Goal: Transaction & Acquisition: Purchase product/service

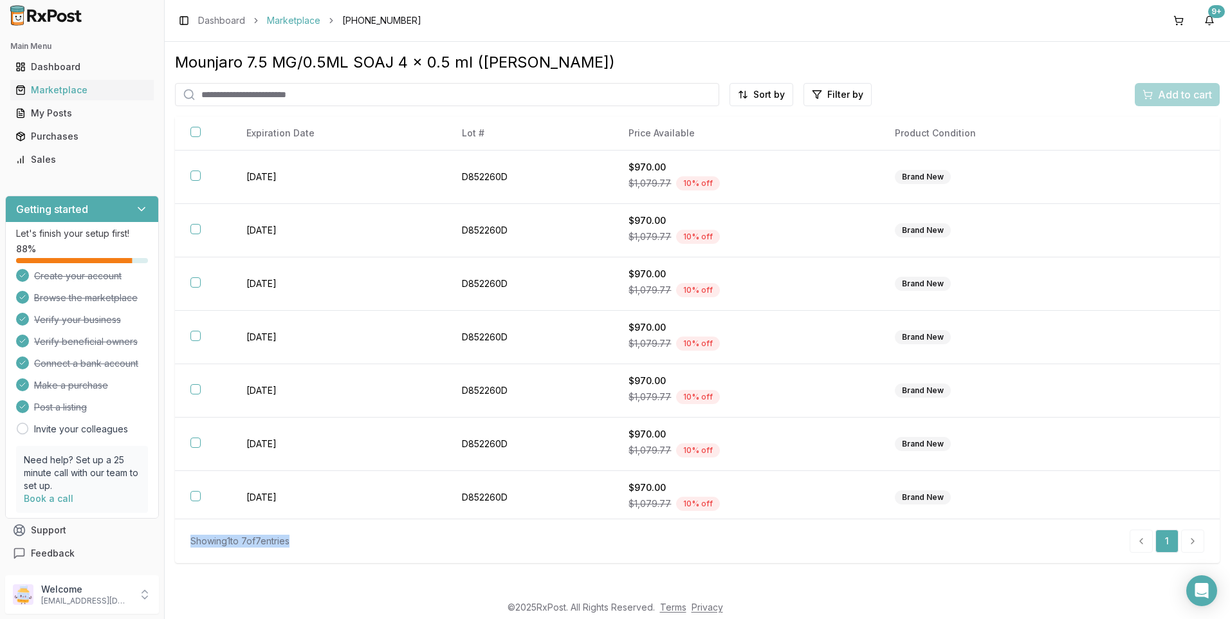
click at [287, 23] on link "Marketplace" at bounding box center [293, 20] width 53 height 13
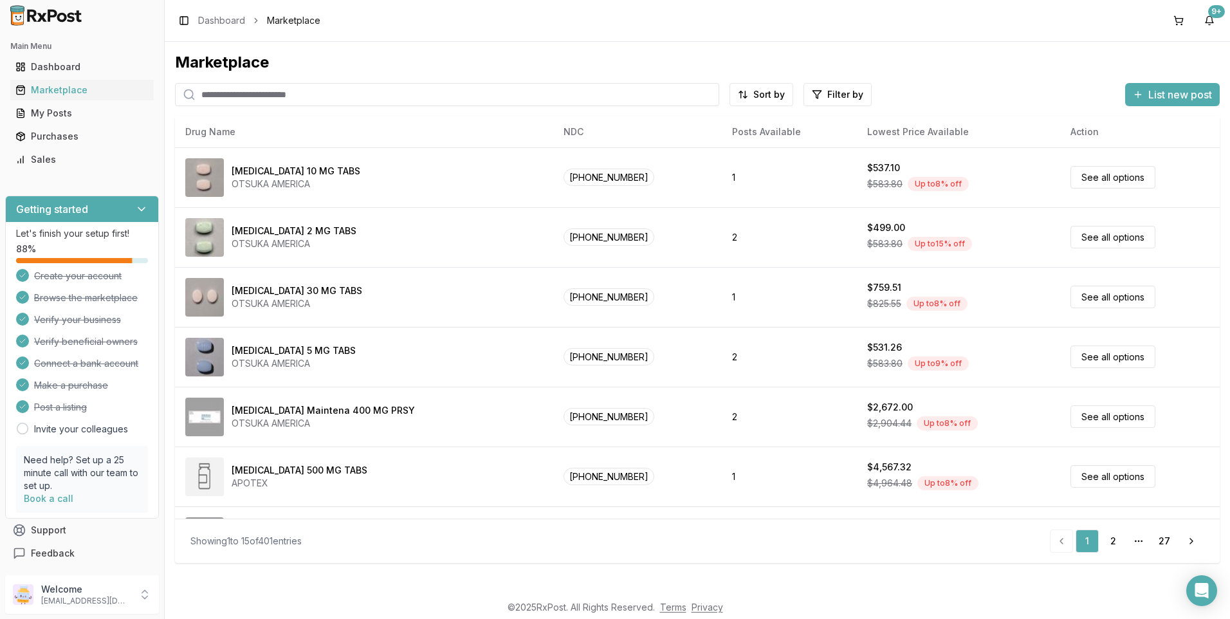
type input "*"
type input "*******"
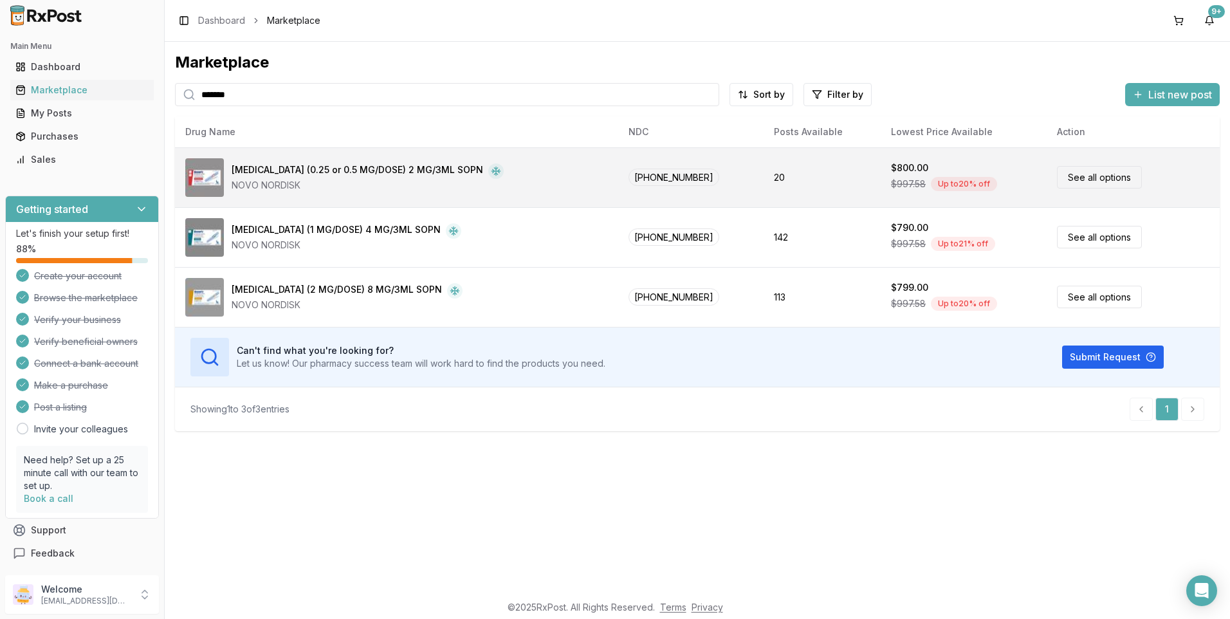
click at [267, 171] on div "[MEDICAL_DATA] (0.25 or 0.5 MG/DOSE) 2 MG/3ML SOPN" at bounding box center [358, 170] width 252 height 15
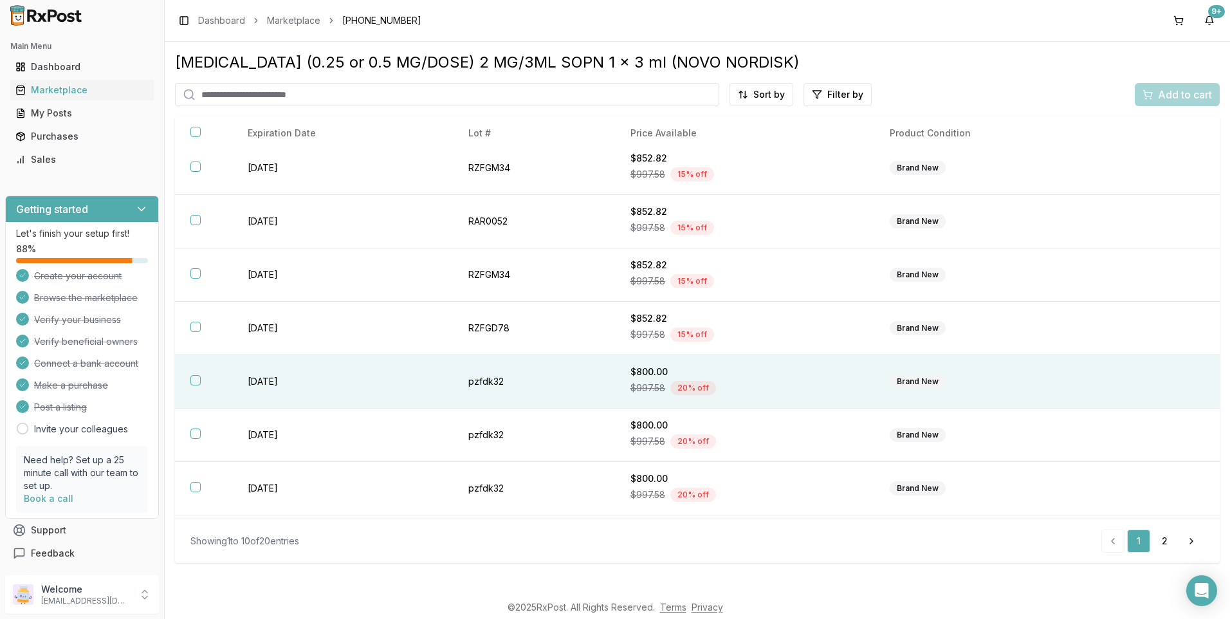
scroll to position [165, 0]
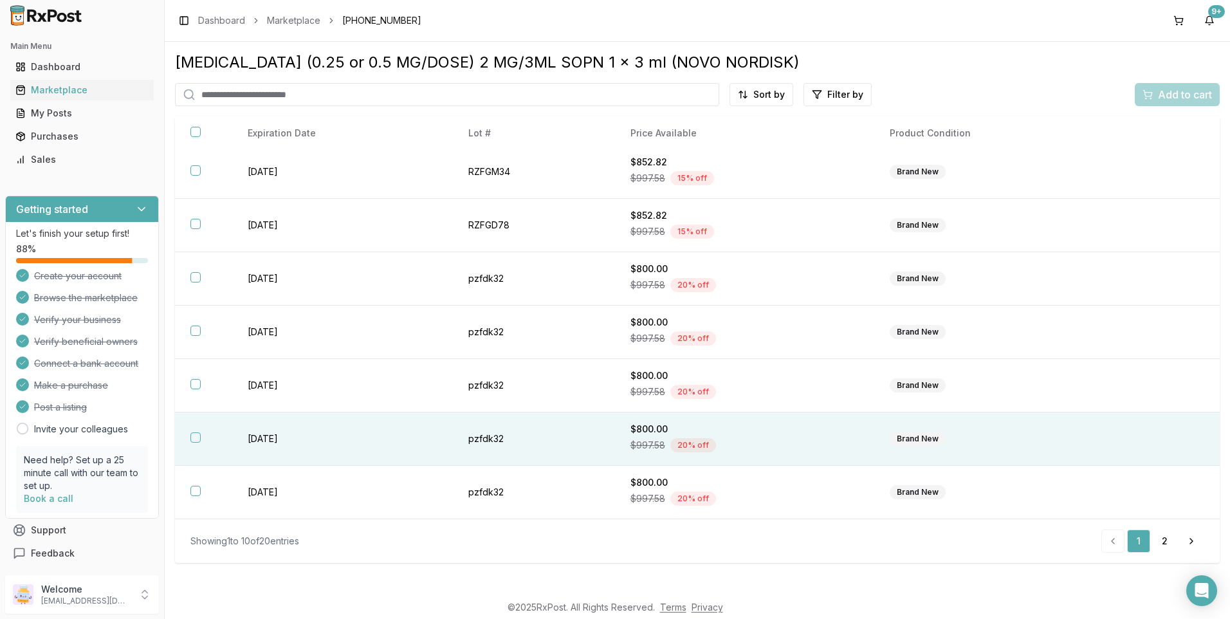
click at [191, 439] on th at bounding box center [203, 439] width 57 height 53
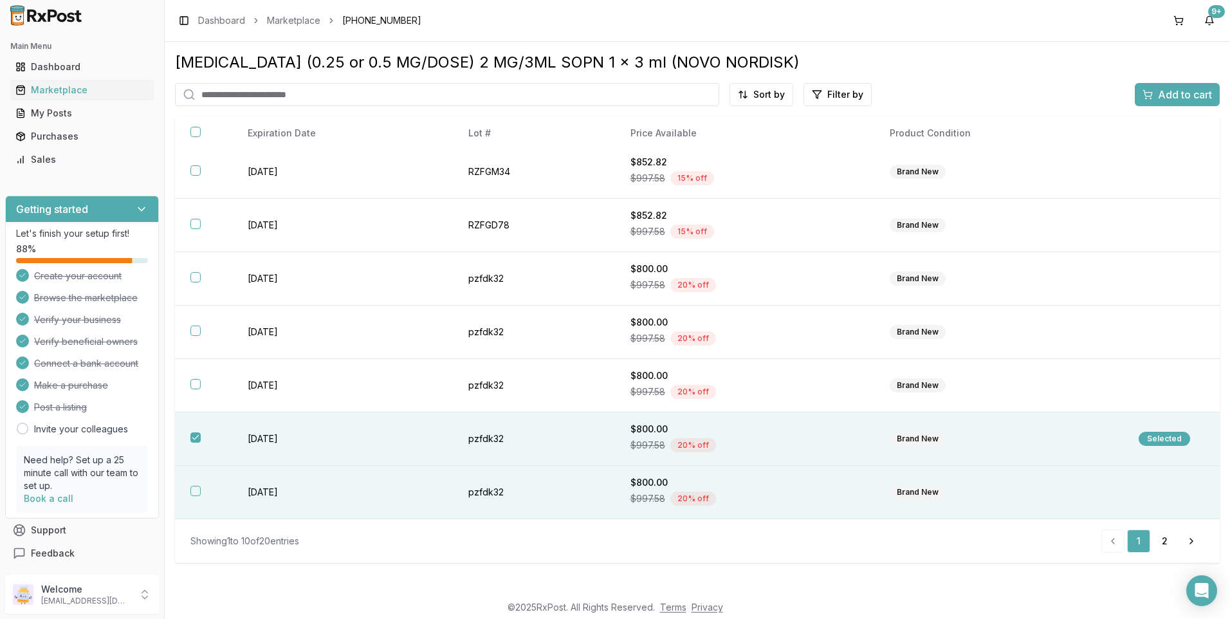
click at [195, 493] on button "button" at bounding box center [195, 491] width 10 height 10
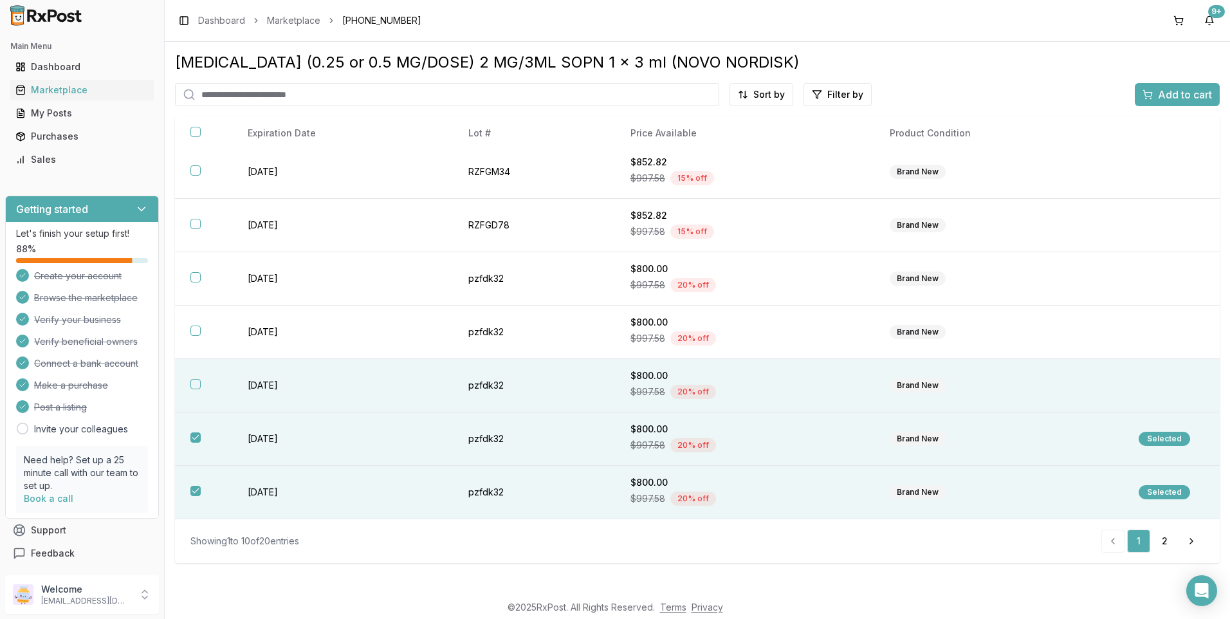
click at [193, 390] on th at bounding box center [203, 385] width 57 height 53
click at [1189, 94] on span "Add to cart" at bounding box center [1185, 94] width 54 height 15
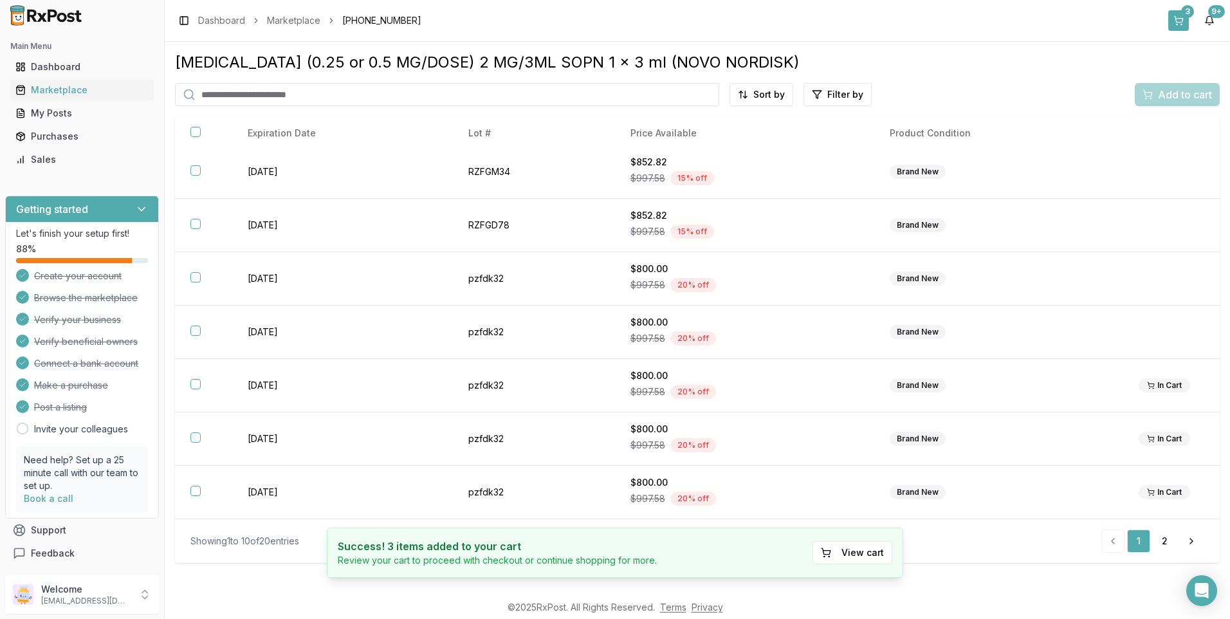
click at [1185, 15] on div "3" at bounding box center [1188, 11] width 13 height 13
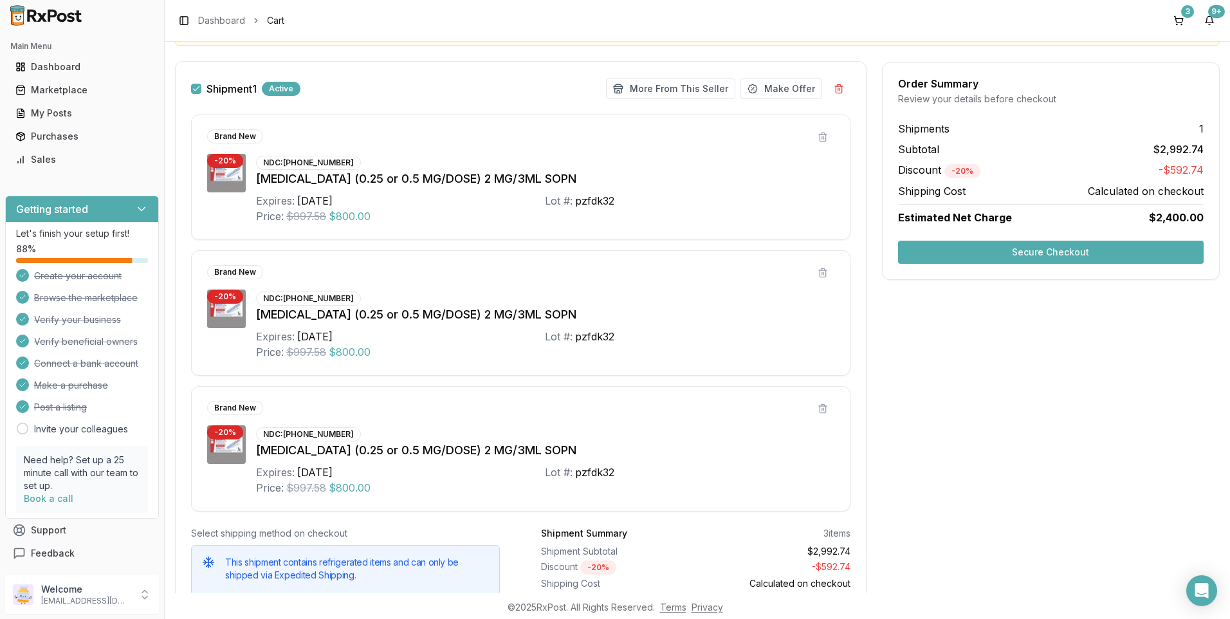
scroll to position [181, 0]
click at [1052, 253] on button "Secure Checkout" at bounding box center [1051, 252] width 306 height 23
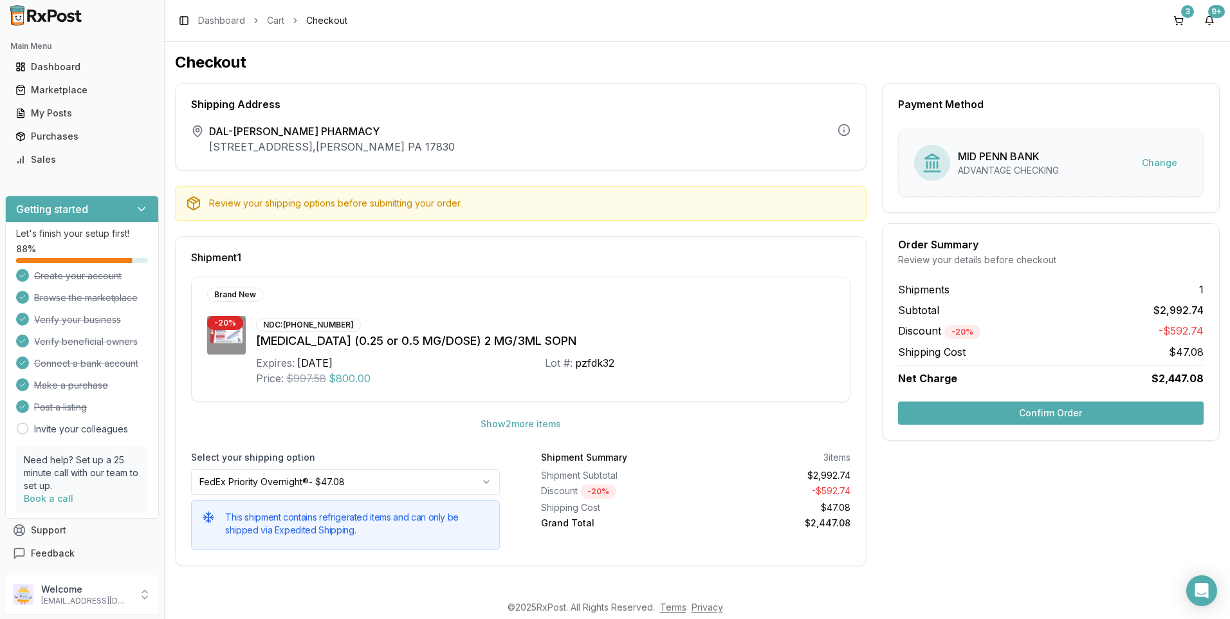
click at [1064, 418] on button "Confirm Order" at bounding box center [1051, 413] width 306 height 23
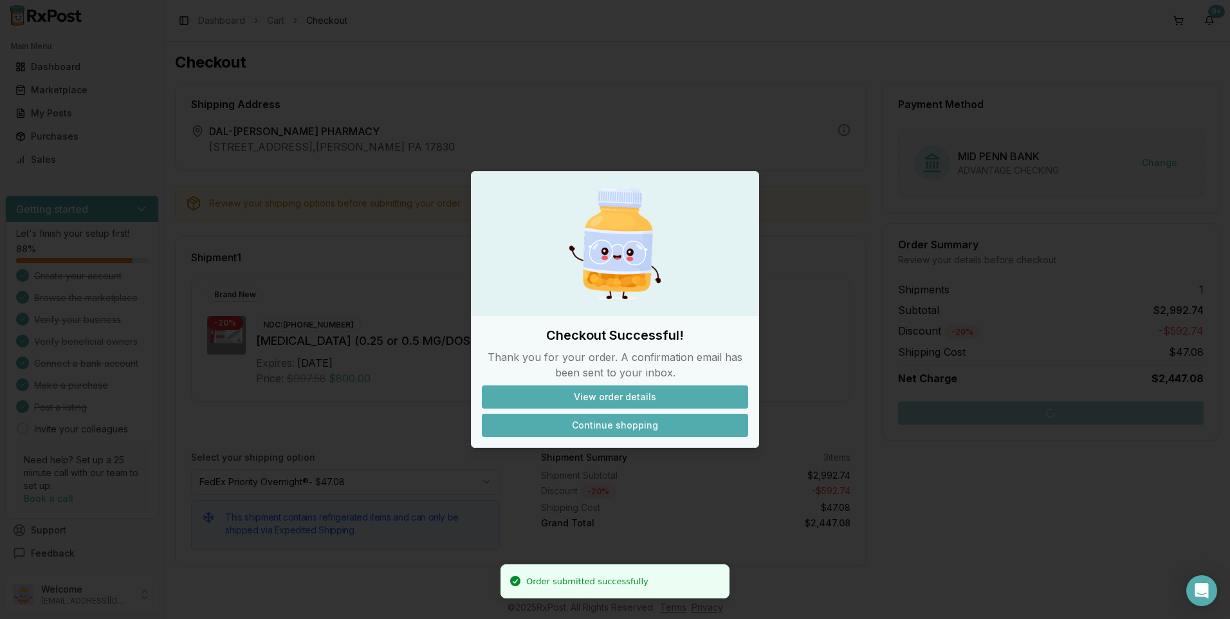
click at [638, 423] on button "Continue shopping" at bounding box center [615, 425] width 266 height 23
